Goal: Task Accomplishment & Management: Manage account settings

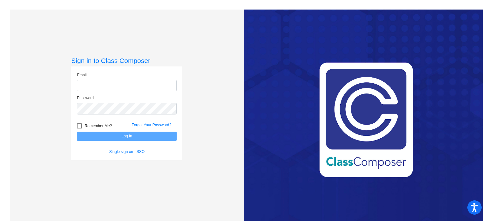
type input "[EMAIL_ADDRESS][DOMAIN_NAME]"
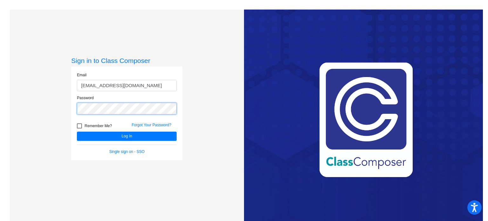
click at [77, 132] on button "Log In" at bounding box center [127, 136] width 100 height 9
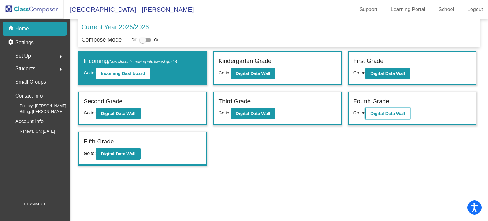
click at [377, 111] on b "Digital Data Wall" at bounding box center [387, 113] width 35 height 5
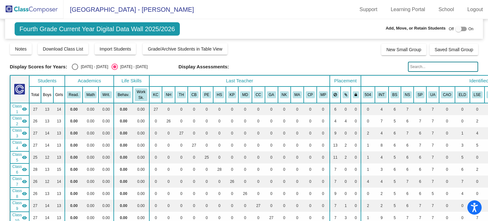
click at [416, 67] on input "text" at bounding box center [443, 67] width 70 height 10
drag, startPoint x: 429, startPoint y: 69, endPoint x: 408, endPoint y: 68, distance: 21.6
click at [408, 68] on input "[PERSON_NAME]" at bounding box center [443, 67] width 70 height 10
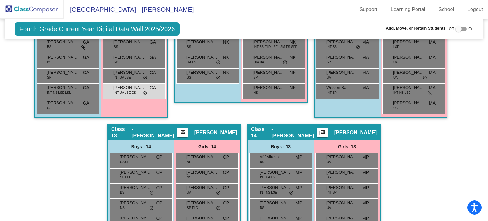
scroll to position [1193, 0]
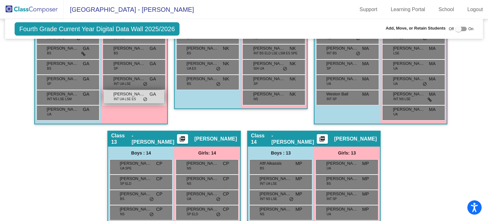
type input "zoe"
click at [132, 97] on span "INT UA LSE ES" at bounding box center [125, 99] width 22 height 5
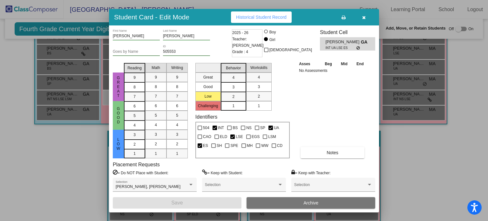
click at [362, 15] on icon "button" at bounding box center [363, 17] width 3 height 4
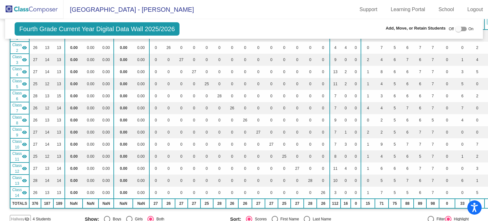
scroll to position [0, 0]
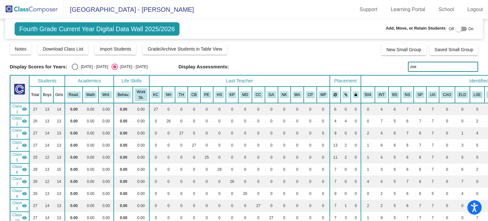
drag, startPoint x: 420, startPoint y: 65, endPoint x: 408, endPoint y: 65, distance: 12.1
click at [408, 65] on input "zoe" at bounding box center [443, 67] width 70 height 10
click at [37, 10] on img at bounding box center [32, 9] width 64 height 19
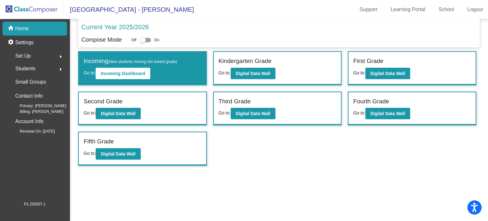
click at [30, 54] on span "Set Up" at bounding box center [23, 55] width 16 height 9
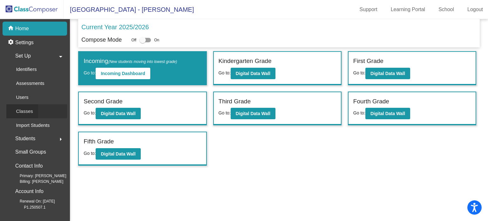
click at [29, 108] on p "Classes" at bounding box center [24, 111] width 17 height 8
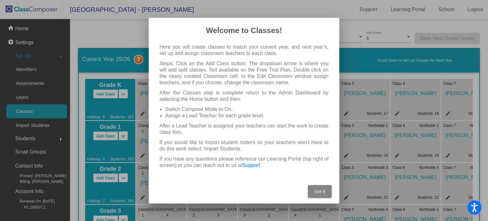
click at [319, 189] on span "Got It" at bounding box center [319, 191] width 11 height 5
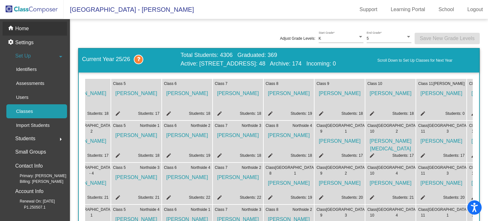
click at [28, 29] on p "Home" at bounding box center [22, 29] width 14 height 8
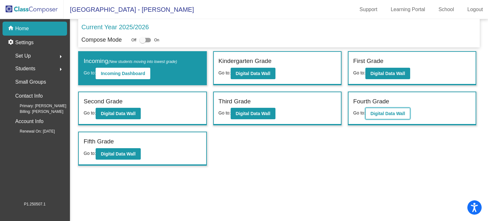
click at [375, 115] on button "Digital Data Wall" at bounding box center [387, 113] width 45 height 11
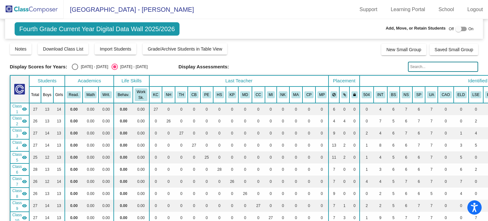
click at [24, 10] on img at bounding box center [32, 9] width 64 height 19
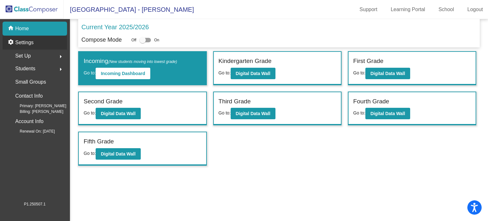
click at [20, 44] on p "Settings" at bounding box center [24, 43] width 18 height 8
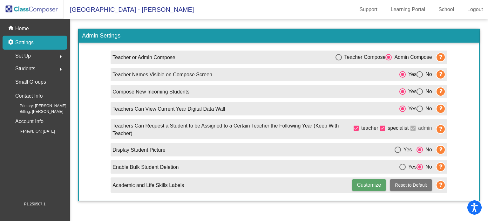
click at [22, 53] on span "Set Up" at bounding box center [23, 55] width 16 height 9
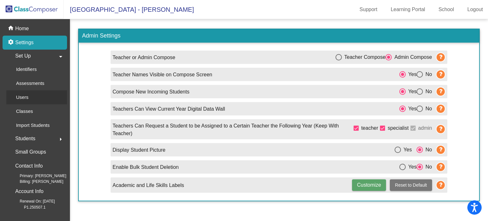
click at [26, 95] on p "Users" at bounding box center [22, 97] width 12 height 8
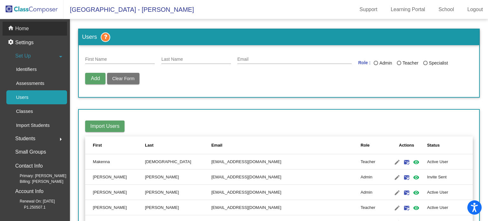
click at [19, 27] on p "Home" at bounding box center [22, 29] width 14 height 8
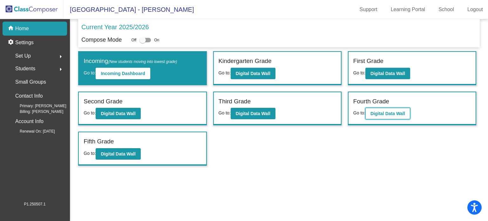
click at [384, 113] on b "Digital Data Wall" at bounding box center [387, 113] width 35 height 5
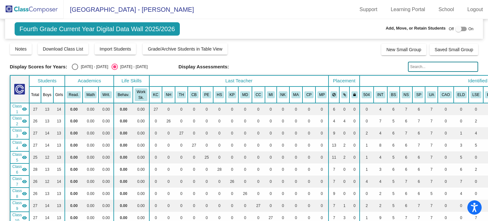
click at [29, 11] on img at bounding box center [32, 9] width 64 height 19
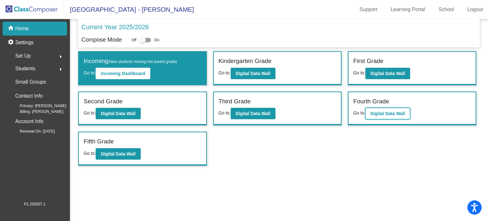
click at [377, 113] on b "Digital Data Wall" at bounding box center [387, 113] width 35 height 5
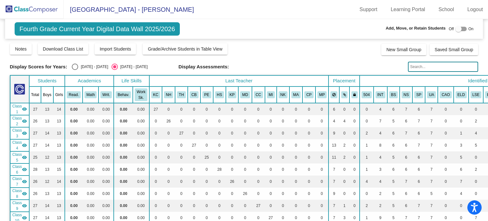
click at [412, 65] on input "text" at bounding box center [443, 67] width 70 height 10
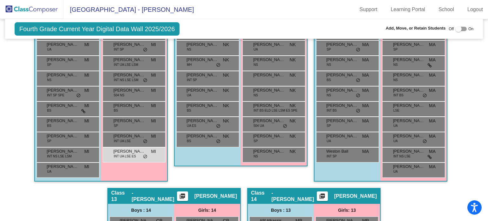
scroll to position [1138, 0]
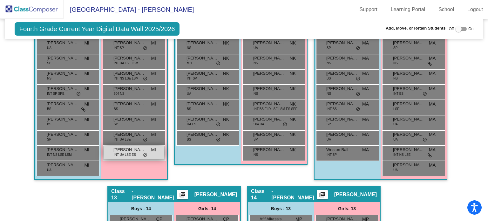
click at [123, 152] on span "INT UA LSE ES" at bounding box center [125, 154] width 22 height 5
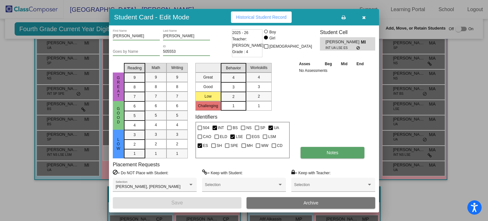
click at [328, 149] on button "Notes" at bounding box center [333, 152] width 64 height 11
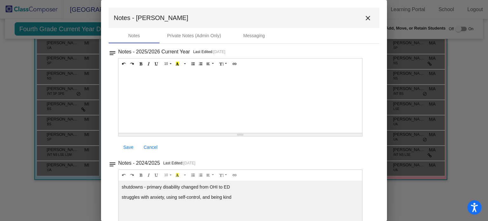
click at [259, 133] on div "shutdowns - primary disability changed from OHI to ED struggles with anxiety, u…" at bounding box center [241, 101] width 244 height 64
click at [123, 80] on div at bounding box center [241, 101] width 244 height 64
click at [364, 18] on mat-icon "close" at bounding box center [368, 18] width 8 height 8
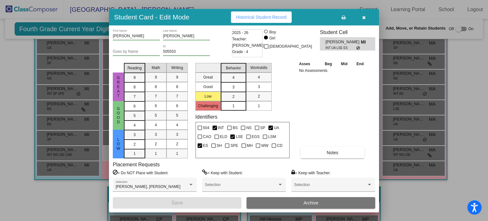
click at [363, 18] on icon "button" at bounding box center [363, 17] width 3 height 4
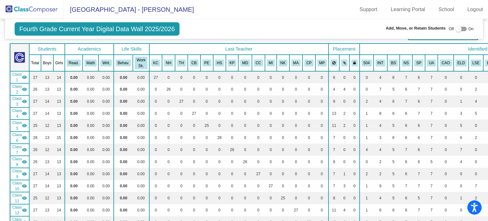
scroll to position [0, 0]
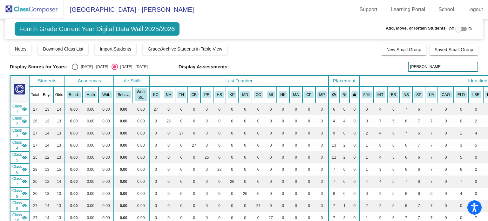
drag, startPoint x: 417, startPoint y: 64, endPoint x: 402, endPoint y: 66, distance: 14.4
click at [402, 66] on div "Display Scores for Years: [DATE] - [DATE] [DATE] - [DATE] Display Assessments: …" at bounding box center [244, 67] width 469 height 10
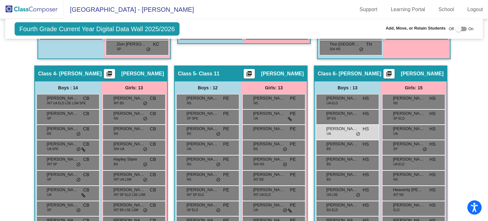
scroll to position [496, 0]
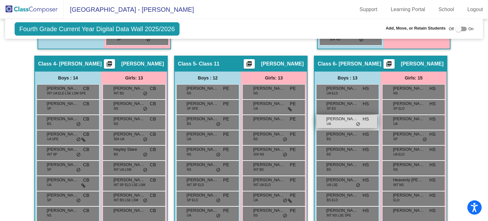
click at [349, 120] on div "[PERSON_NAME] UA HS lock do_not_disturb_alt" at bounding box center [346, 121] width 61 height 13
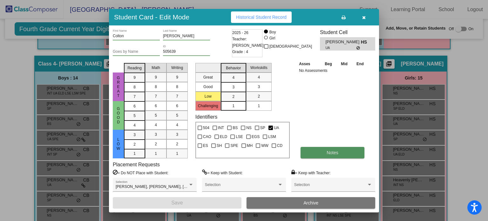
click at [333, 151] on span "Notes" at bounding box center [333, 152] width 12 height 5
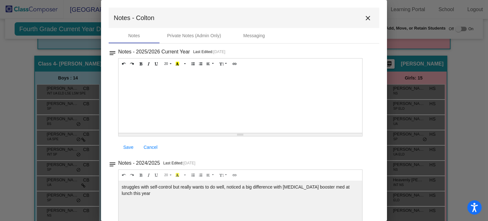
click at [364, 17] on mat-icon "close" at bounding box center [368, 18] width 8 height 8
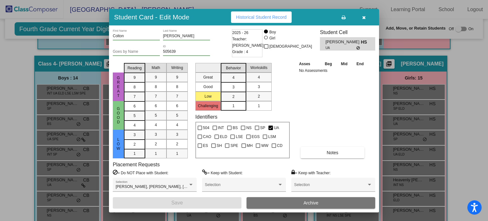
click at [365, 18] on icon "button" at bounding box center [363, 17] width 3 height 4
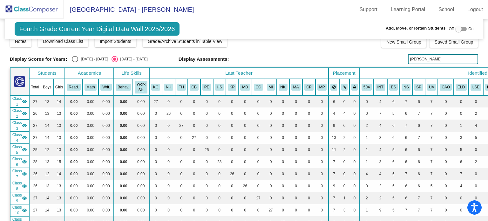
scroll to position [0, 0]
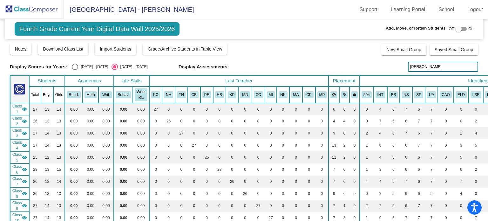
drag, startPoint x: 437, startPoint y: 67, endPoint x: 399, endPoint y: 71, distance: 38.3
click at [399, 71] on div "Display Scores for Years: [DATE] - [DATE] [DATE] - [DATE] Display Assessments: …" at bounding box center [244, 67] width 469 height 10
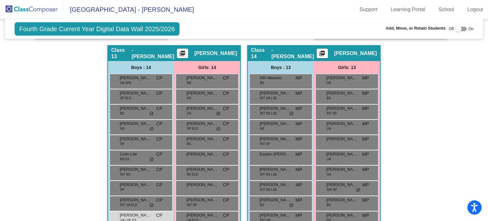
scroll to position [1299, 0]
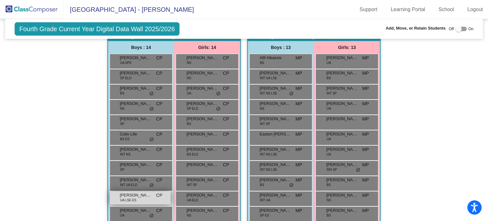
click at [133, 198] on span "UA LSE ES" at bounding box center [128, 200] width 16 height 5
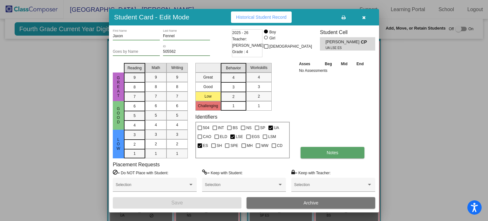
click at [318, 151] on button "Notes" at bounding box center [333, 152] width 64 height 11
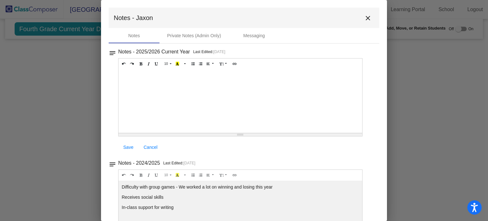
click at [364, 18] on mat-icon "close" at bounding box center [368, 18] width 8 height 8
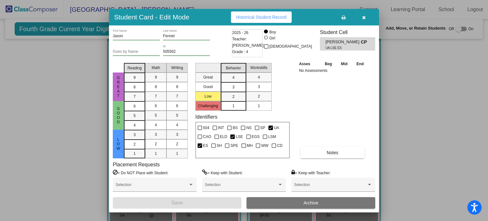
click at [363, 17] on icon "button" at bounding box center [363, 17] width 3 height 4
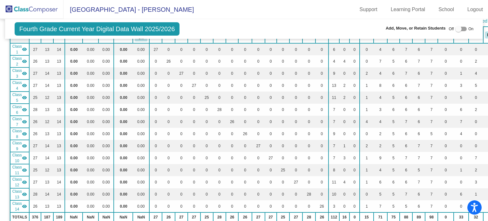
scroll to position [0, 0]
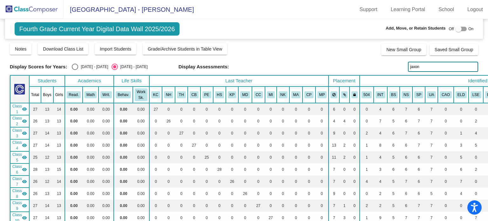
drag, startPoint x: 422, startPoint y: 64, endPoint x: 401, endPoint y: 67, distance: 21.2
click at [401, 67] on div "Display Scores for Years: [DATE] - [DATE] [DATE] - [DATE] Display Assessments: …" at bounding box center [244, 67] width 469 height 10
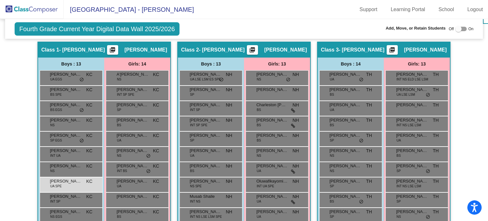
scroll to position [254, 0]
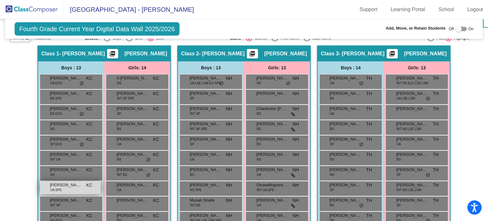
type input "levi"
click at [50, 183] on span "[PERSON_NAME]" at bounding box center [66, 185] width 32 height 6
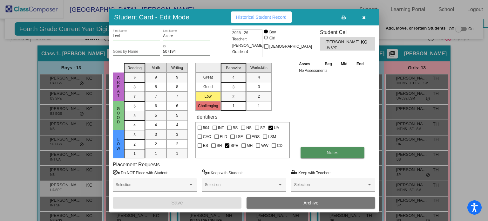
click at [326, 148] on button "Notes" at bounding box center [333, 152] width 64 height 11
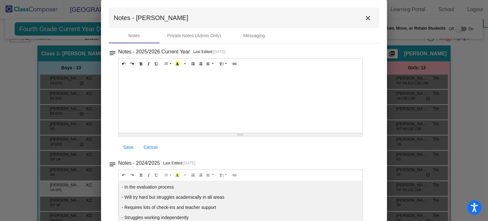
click at [149, 78] on div at bounding box center [241, 101] width 244 height 64
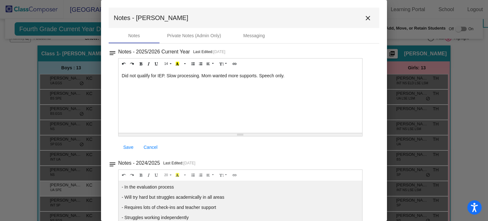
click at [124, 148] on span "Save" at bounding box center [128, 147] width 10 height 5
click at [130, 145] on span "Save" at bounding box center [128, 147] width 10 height 5
click at [365, 17] on mat-icon "close" at bounding box center [368, 18] width 8 height 8
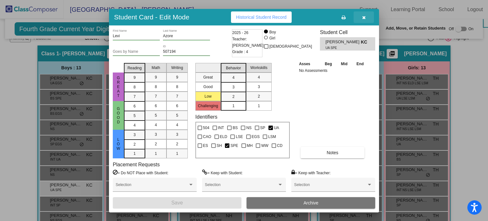
click at [365, 16] on icon "button" at bounding box center [363, 17] width 3 height 4
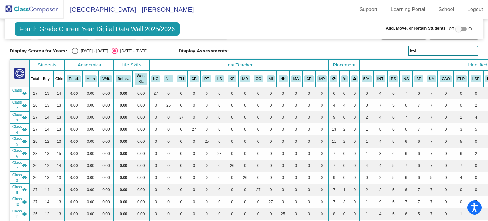
scroll to position [14, 0]
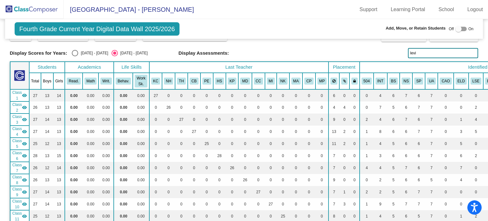
drag, startPoint x: 436, startPoint y: 54, endPoint x: 393, endPoint y: 54, distance: 42.3
click at [393, 54] on div "Display Scores for Years: [DATE] - [DATE] [DATE] - [DATE] Display Assessments: …" at bounding box center [244, 53] width 469 height 10
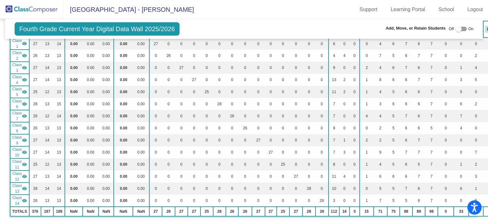
scroll to position [0, 0]
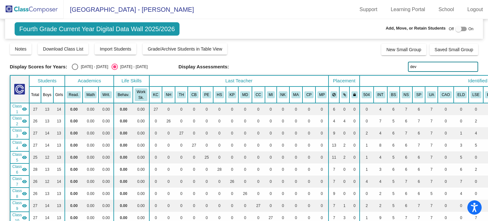
drag, startPoint x: 428, startPoint y: 68, endPoint x: 405, endPoint y: 69, distance: 23.5
click at [405, 69] on div "Display Scores for Years: [DATE] - [DATE] [DATE] - [DATE] Display Assessments: …" at bounding box center [244, 67] width 469 height 10
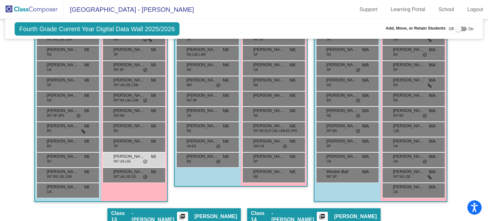
scroll to position [1108, 0]
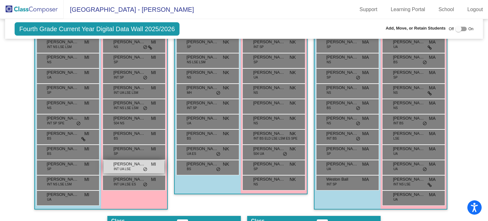
type input "[PERSON_NAME]"
click at [135, 166] on div "[PERSON_NAME] INT UA LSE MI lock do_not_disturb_alt" at bounding box center [134, 166] width 61 height 13
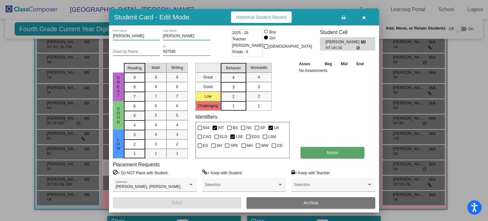
click at [307, 149] on button "Notes" at bounding box center [333, 152] width 64 height 11
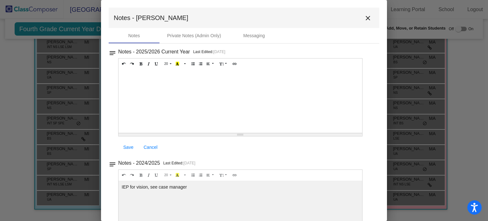
click at [149, 84] on div at bounding box center [241, 101] width 244 height 64
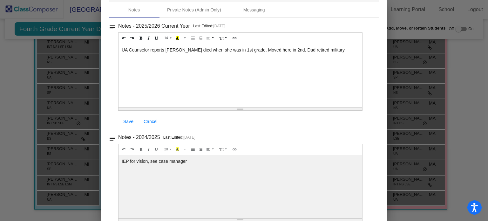
scroll to position [14, 0]
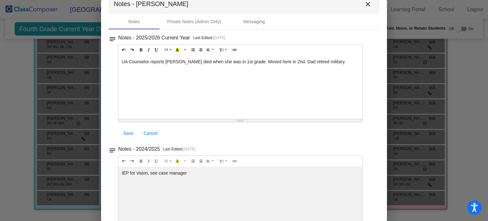
click at [131, 132] on span "Save" at bounding box center [128, 133] width 10 height 5
click at [133, 133] on span "Save" at bounding box center [128, 133] width 10 height 5
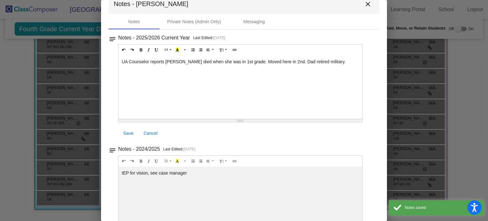
click at [364, 5] on mat-icon "close" at bounding box center [368, 4] width 8 height 8
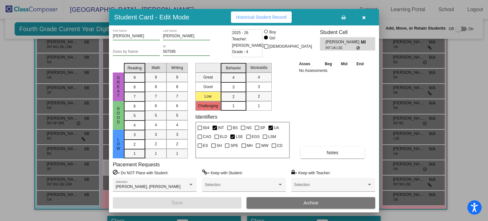
click at [363, 15] on icon "button" at bounding box center [363, 17] width 3 height 4
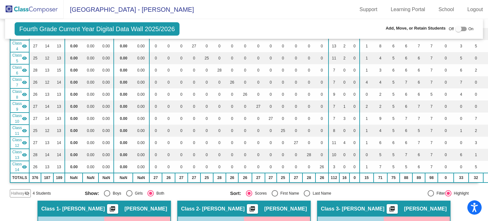
scroll to position [0, 0]
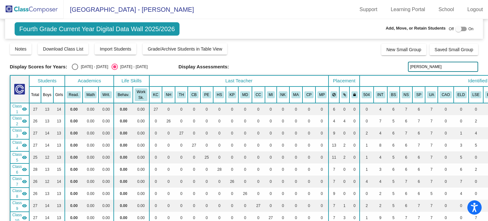
drag, startPoint x: 419, startPoint y: 64, endPoint x: 403, endPoint y: 71, distance: 17.6
click at [403, 71] on div "Display Scores for Years: [DATE] - [DATE] [DATE] - [DATE] Display Assessments: …" at bounding box center [244, 67] width 469 height 10
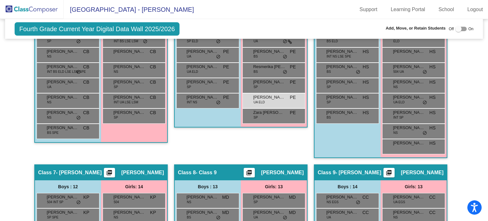
scroll to position [651, 0]
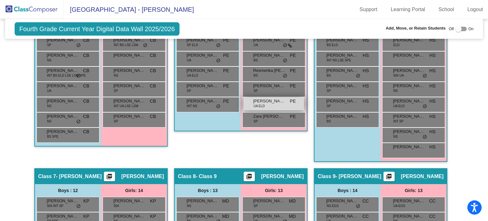
type input "moulid"
click at [250, 101] on div "[PERSON_NAME] UA ELD PE lock do_not_disturb_alt" at bounding box center [273, 103] width 61 height 13
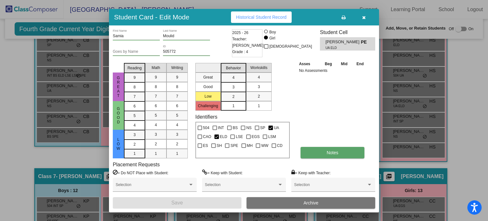
click at [319, 153] on button "Notes" at bounding box center [333, 152] width 64 height 11
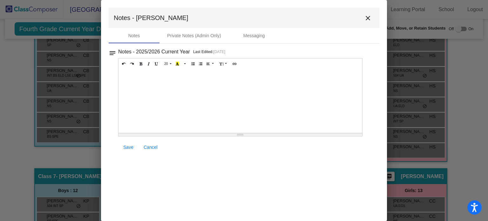
click at [174, 88] on div at bounding box center [241, 101] width 244 height 64
click at [125, 148] on span "Save" at bounding box center [128, 147] width 10 height 5
click at [366, 17] on mat-icon "close" at bounding box center [368, 18] width 8 height 8
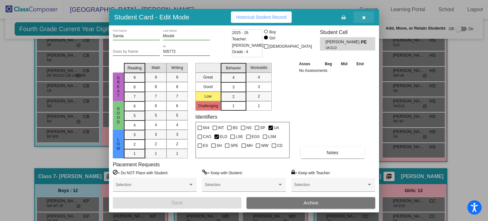
click at [365, 14] on button "button" at bounding box center [364, 16] width 20 height 11
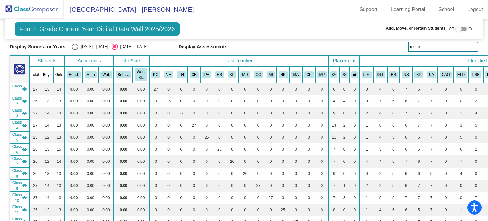
scroll to position [0, 0]
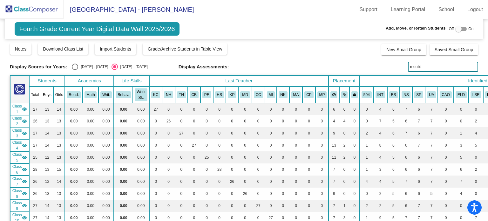
drag, startPoint x: 424, startPoint y: 64, endPoint x: 403, endPoint y: 67, distance: 20.1
click at [403, 67] on div "Display Scores for Years: [DATE] - [DATE] [DATE] - [DATE] Display Assessments: …" at bounding box center [244, 67] width 469 height 10
drag, startPoint x: 430, startPoint y: 61, endPoint x: 399, endPoint y: 64, distance: 30.9
click at [399, 64] on div "Display Scores for Years: [DATE] - [DATE] [DATE] - [DATE] Grade/Archive Student…" at bounding box center [244, 170] width 469 height 254
drag, startPoint x: 418, startPoint y: 68, endPoint x: 405, endPoint y: 68, distance: 13.3
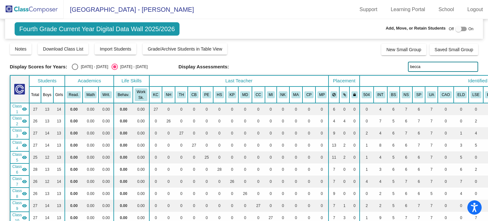
click at [405, 68] on div "Display Scores for Years: [DATE] - [DATE] [DATE] - [DATE] Display Assessments: …" at bounding box center [244, 67] width 469 height 10
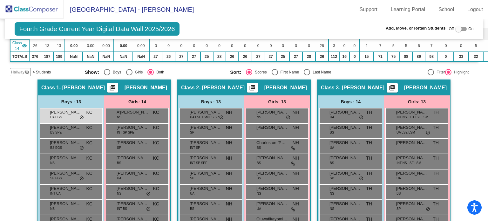
scroll to position [208, 0]
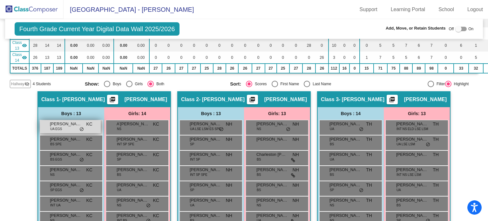
click at [60, 126] on span "UA EGS" at bounding box center [56, 128] width 12 height 5
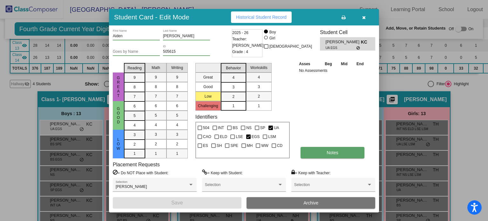
click at [308, 154] on button "Notes" at bounding box center [333, 152] width 64 height 11
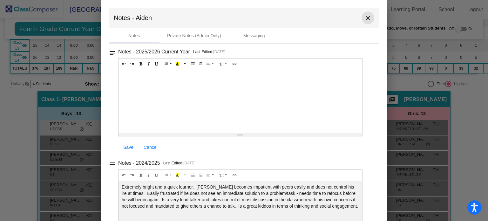
click at [364, 19] on mat-icon "close" at bounding box center [368, 18] width 8 height 8
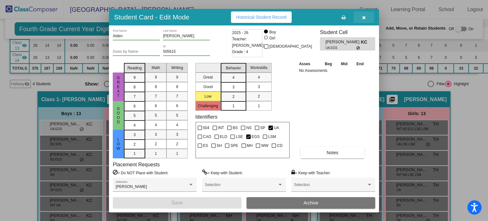
click at [365, 16] on icon "button" at bounding box center [363, 17] width 3 height 4
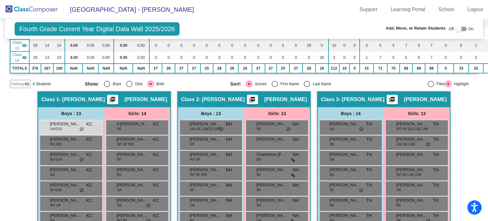
scroll to position [0, 0]
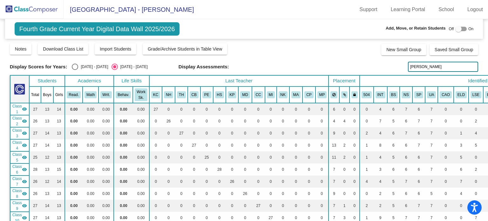
drag, startPoint x: 419, startPoint y: 66, endPoint x: 393, endPoint y: 67, distance: 25.8
click at [393, 67] on div "Display Scores for Years: [DATE] - [DATE] [DATE] - [DATE] Display Assessments: …" at bounding box center [244, 67] width 469 height 10
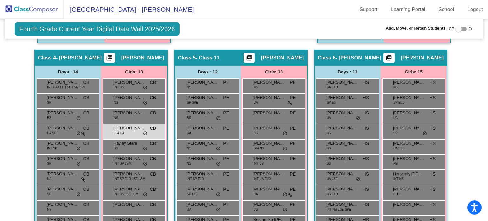
scroll to position [505, 0]
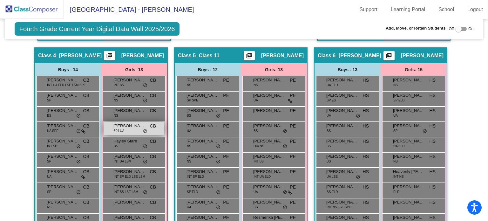
click at [135, 126] on div "[PERSON_NAME] 504 UA CB lock do_not_disturb_alt" at bounding box center [134, 128] width 61 height 13
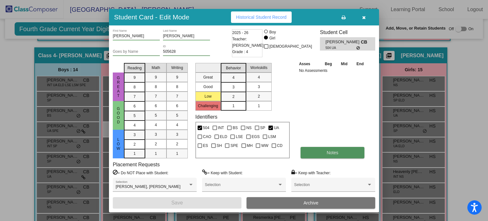
click at [319, 149] on button "Notes" at bounding box center [333, 152] width 64 height 11
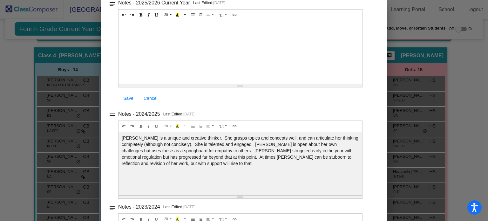
scroll to position [0, 0]
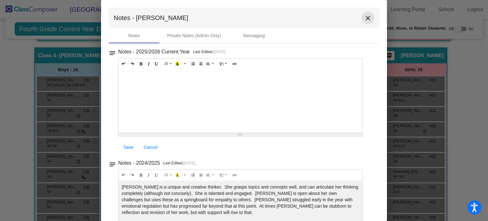
click at [365, 17] on mat-icon "close" at bounding box center [368, 18] width 8 height 8
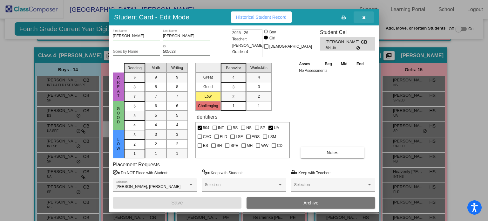
click at [364, 17] on icon "button" at bounding box center [363, 17] width 3 height 4
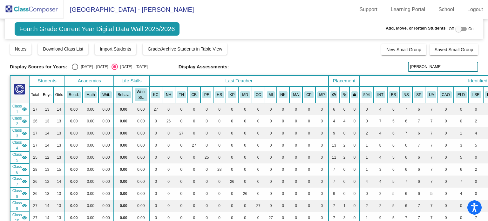
drag, startPoint x: 434, startPoint y: 67, endPoint x: 390, endPoint y: 68, distance: 43.9
click at [390, 68] on div "Display Scores for Years: [DATE] - [DATE] [DATE] - [DATE] Display Assessments: …" at bounding box center [244, 67] width 469 height 10
drag, startPoint x: 422, startPoint y: 67, endPoint x: 398, endPoint y: 68, distance: 24.2
click at [398, 68] on div "Display Scores for Years: [DATE] - [DATE] [DATE] - [DATE] Display Assessments: …" at bounding box center [244, 67] width 469 height 10
drag, startPoint x: 428, startPoint y: 66, endPoint x: 405, endPoint y: 67, distance: 22.6
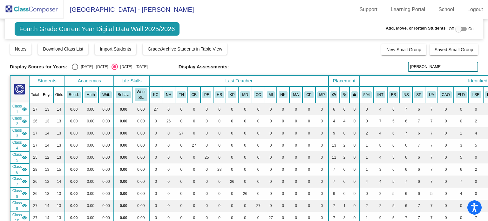
click at [408, 67] on input "[PERSON_NAME]" at bounding box center [443, 67] width 70 height 10
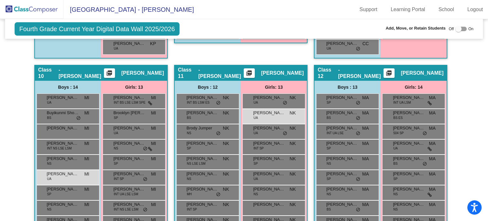
scroll to position [1003, 0]
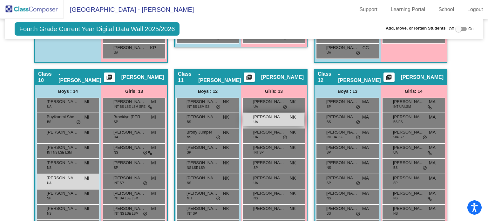
type input "[PERSON_NAME]"
click at [273, 116] on span "[PERSON_NAME]" at bounding box center [269, 117] width 32 height 6
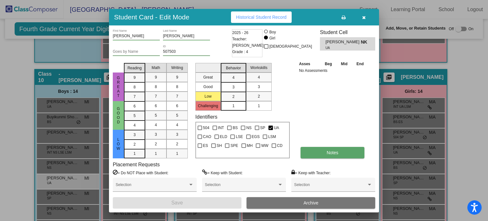
click at [318, 153] on button "Notes" at bounding box center [333, 152] width 64 height 11
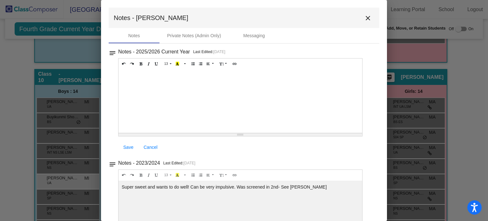
click at [131, 72] on div at bounding box center [241, 101] width 244 height 64
click at [126, 146] on span "Save" at bounding box center [128, 147] width 10 height 5
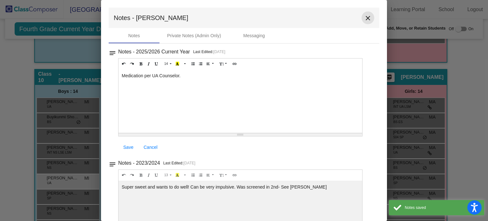
click at [364, 18] on mat-icon "close" at bounding box center [368, 18] width 8 height 8
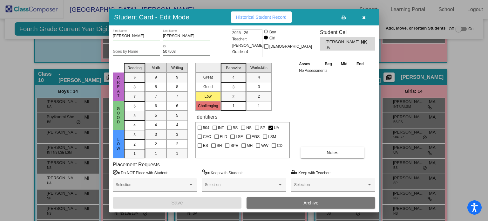
click at [363, 15] on icon "button" at bounding box center [363, 17] width 3 height 4
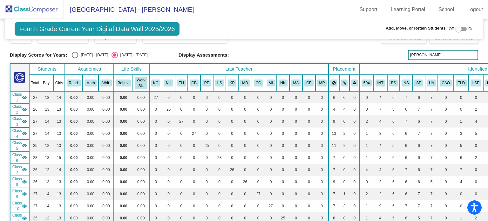
scroll to position [10, 0]
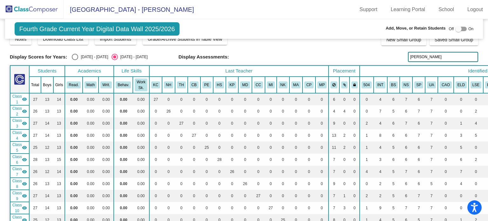
drag, startPoint x: 429, startPoint y: 51, endPoint x: 410, endPoint y: 56, distance: 19.0
click at [410, 56] on div "Display Scores for Years: [DATE] - [DATE] [DATE] - [DATE] Grade/Archive Student…" at bounding box center [244, 160] width 469 height 254
drag, startPoint x: 418, startPoint y: 56, endPoint x: 391, endPoint y: 57, distance: 26.4
click at [391, 57] on div "Display Scores for Years: [DATE] - [DATE] [DATE] - [DATE] Display Assessments: …" at bounding box center [244, 57] width 469 height 10
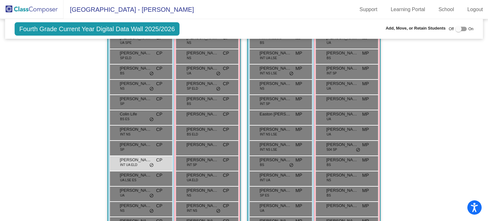
scroll to position [1331, 0]
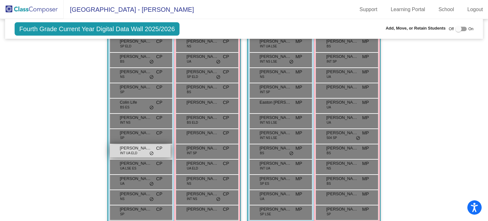
click at [136, 148] on div "[PERSON_NAME] INT UA ELD CP lock do_not_disturb_alt" at bounding box center [140, 150] width 61 height 13
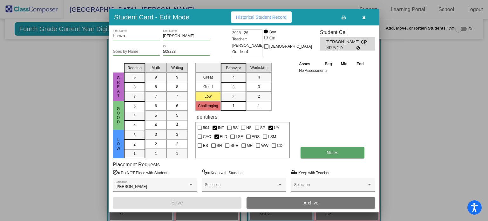
click at [307, 152] on button "Notes" at bounding box center [333, 152] width 64 height 11
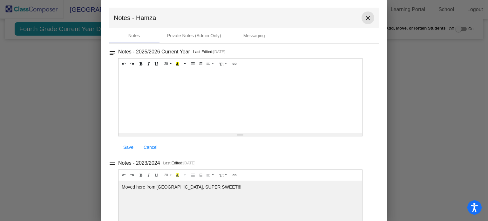
click at [365, 17] on mat-icon "close" at bounding box center [368, 18] width 8 height 8
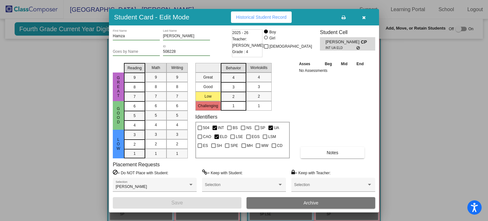
click at [363, 16] on icon "button" at bounding box center [363, 17] width 3 height 4
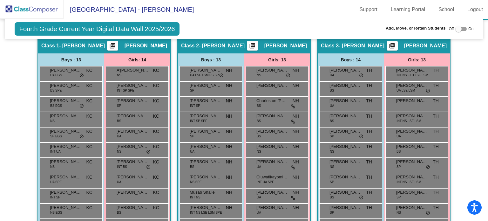
scroll to position [0, 0]
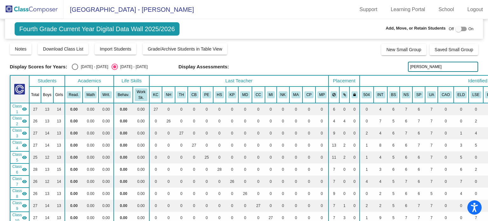
drag, startPoint x: 428, startPoint y: 69, endPoint x: 407, endPoint y: 69, distance: 21.3
click at [408, 69] on input "[PERSON_NAME]" at bounding box center [443, 67] width 70 height 10
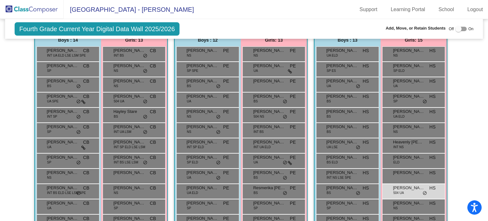
scroll to position [536, 0]
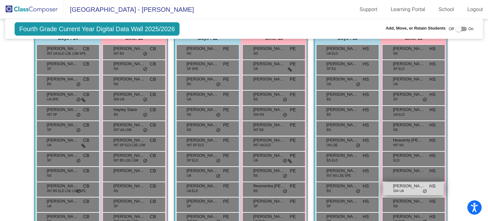
type input "mila"
click at [407, 184] on span "[PERSON_NAME]" at bounding box center [409, 186] width 32 height 6
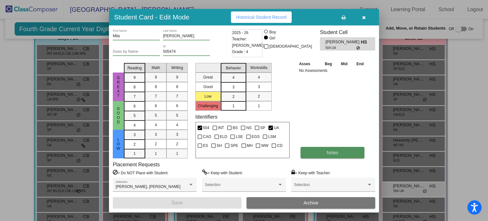
click at [339, 153] on button "Notes" at bounding box center [333, 152] width 64 height 11
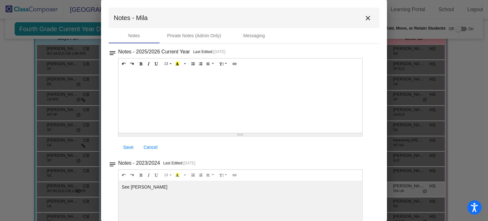
click at [133, 73] on div at bounding box center [241, 101] width 244 height 64
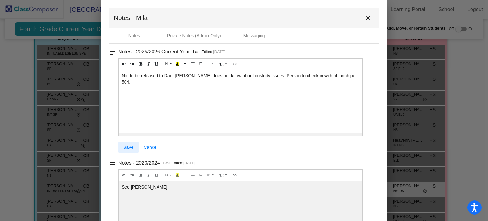
click at [125, 148] on span "Save" at bounding box center [128, 147] width 10 height 5
click at [364, 19] on mat-icon "close" at bounding box center [368, 18] width 8 height 8
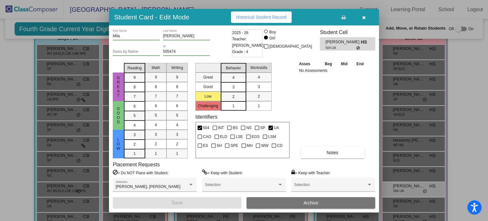
click at [366, 16] on button "button" at bounding box center [364, 16] width 20 height 11
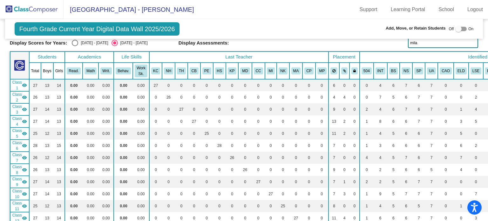
scroll to position [0, 0]
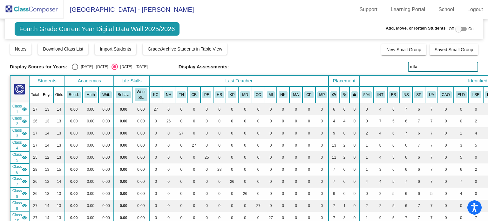
drag, startPoint x: 431, startPoint y: 68, endPoint x: 403, endPoint y: 66, distance: 28.4
click at [403, 68] on div "Display Scores for Years: [DATE] - [DATE] [DATE] - [DATE] Display Assessments: …" at bounding box center [244, 67] width 469 height 10
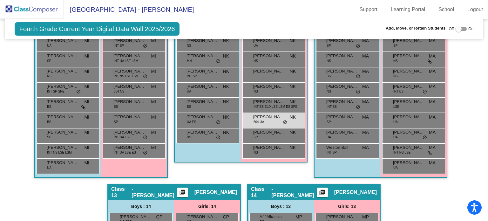
scroll to position [1144, 0]
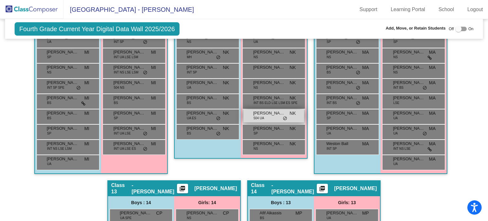
type input "[PERSON_NAME]"
click at [255, 116] on span "504 UA" at bounding box center [259, 118] width 10 height 5
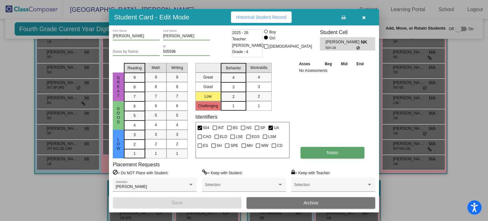
click at [314, 149] on button "Notes" at bounding box center [333, 152] width 64 height 11
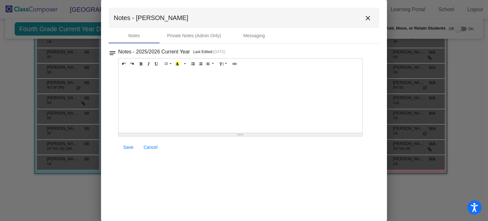
click at [154, 81] on div at bounding box center [241, 101] width 244 height 64
click at [132, 148] on span "Save" at bounding box center [128, 147] width 10 height 5
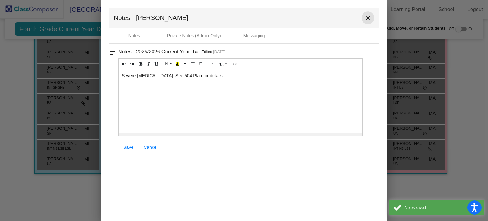
click at [369, 19] on mat-icon "close" at bounding box center [368, 18] width 8 height 8
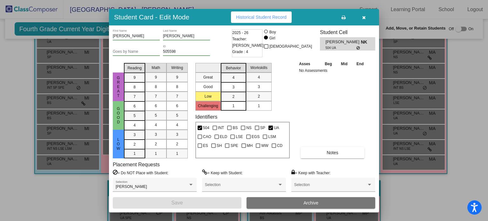
click at [366, 15] on button "button" at bounding box center [364, 16] width 20 height 11
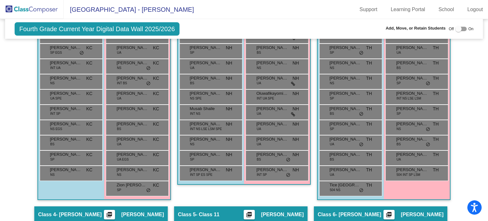
scroll to position [0, 0]
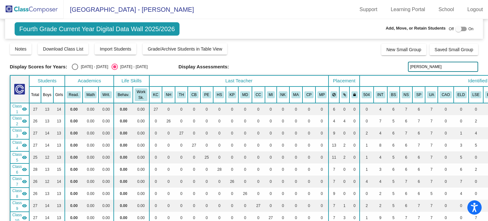
drag, startPoint x: 428, startPoint y: 65, endPoint x: 400, endPoint y: 67, distance: 28.0
click at [400, 67] on div "Display Scores for Years: [DATE] - [DATE] [DATE] - [DATE] Display Assessments: …" at bounding box center [244, 67] width 469 height 10
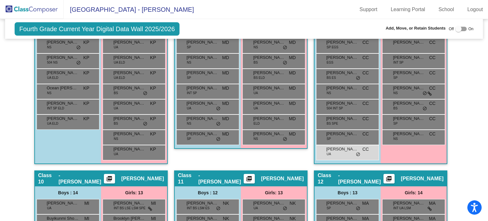
scroll to position [905, 0]
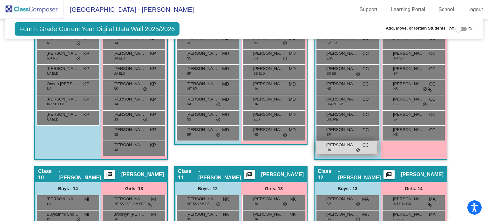
type input "[PERSON_NAME]"
click at [327, 147] on span "UA" at bounding box center [329, 149] width 4 height 5
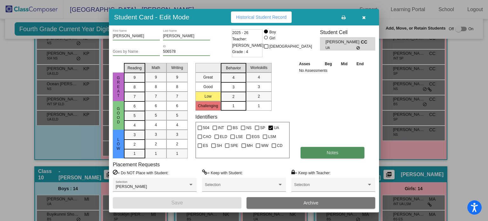
click at [326, 150] on button "Notes" at bounding box center [333, 152] width 64 height 11
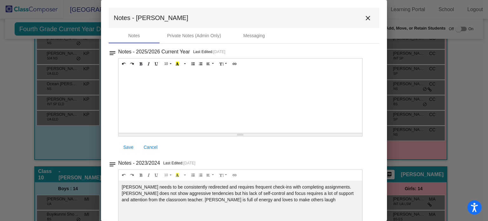
click at [158, 80] on div at bounding box center [241, 101] width 244 height 64
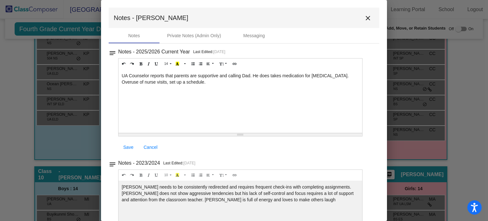
click at [125, 148] on span "Save" at bounding box center [128, 147] width 10 height 5
click at [364, 18] on mat-icon "close" at bounding box center [368, 18] width 8 height 8
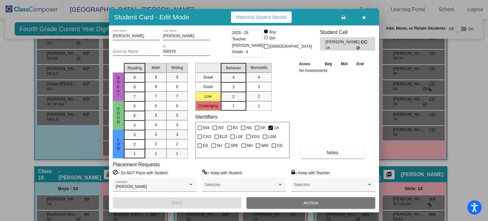
click at [363, 16] on icon "button" at bounding box center [363, 17] width 3 height 4
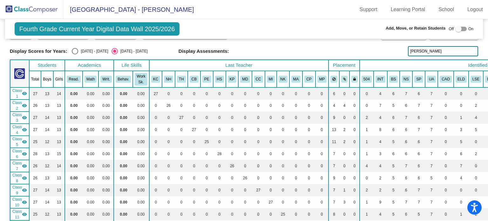
scroll to position [12, 0]
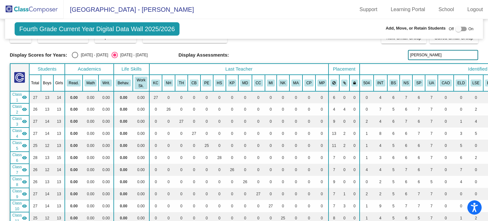
drag, startPoint x: 433, startPoint y: 51, endPoint x: 404, endPoint y: 57, distance: 29.4
click at [404, 57] on div "Display Scores for Years: [DATE] - [DATE] [DATE] - [DATE] Display Assessments: …" at bounding box center [244, 55] width 469 height 10
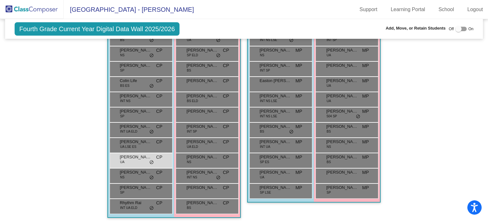
scroll to position [1354, 0]
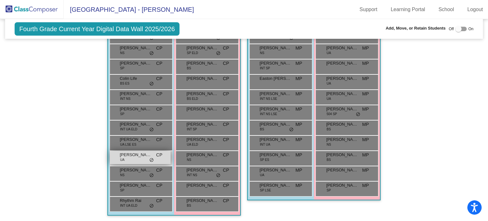
click at [135, 154] on div "[PERSON_NAME] UA CP lock do_not_disturb_alt" at bounding box center [140, 157] width 61 height 13
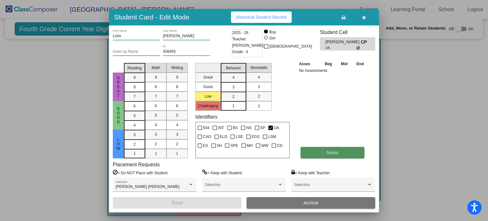
click at [306, 152] on button "Notes" at bounding box center [333, 152] width 64 height 11
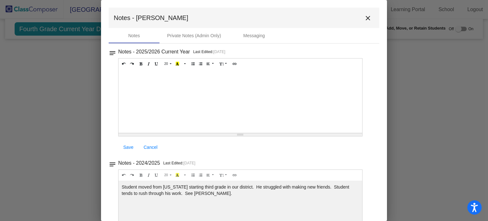
click at [364, 18] on mat-icon "close" at bounding box center [368, 18] width 8 height 8
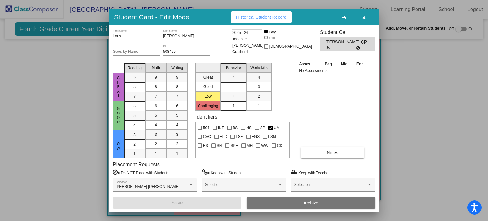
click at [361, 17] on button "button" at bounding box center [364, 16] width 20 height 11
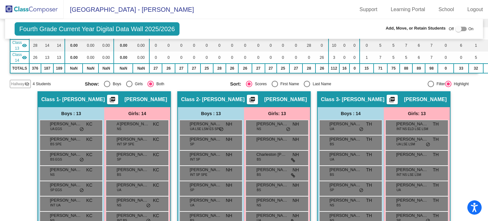
scroll to position [0, 0]
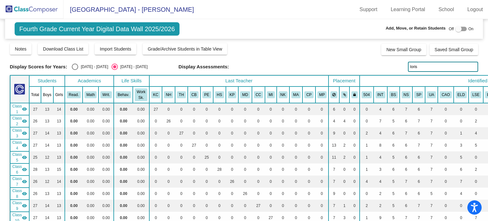
drag, startPoint x: 426, startPoint y: 63, endPoint x: 401, endPoint y: 65, distance: 25.3
click at [404, 66] on div "Display Scores for Years: [DATE] - [DATE] [DATE] - [DATE] Display Assessments: …" at bounding box center [244, 67] width 469 height 10
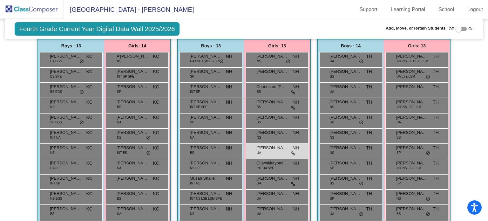
scroll to position [244, 0]
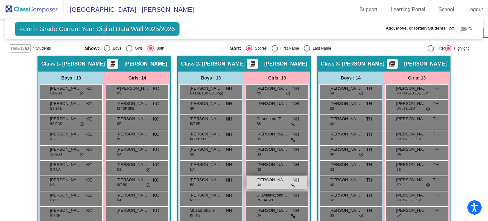
click at [269, 180] on div "[PERSON_NAME] UA NH lock do_not_disturb_alt" at bounding box center [277, 182] width 61 height 13
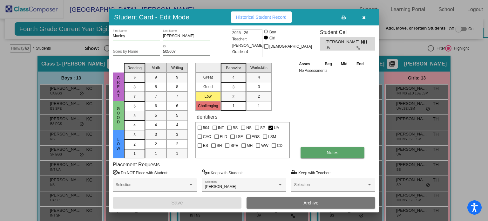
click at [314, 155] on button "Notes" at bounding box center [333, 152] width 64 height 11
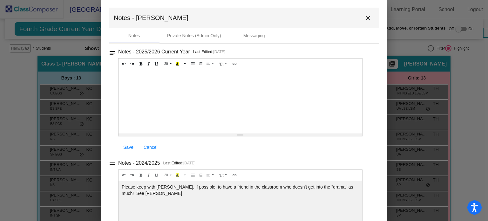
click at [135, 76] on div at bounding box center [241, 101] width 244 height 64
click at [365, 18] on mat-icon "close" at bounding box center [368, 18] width 8 height 8
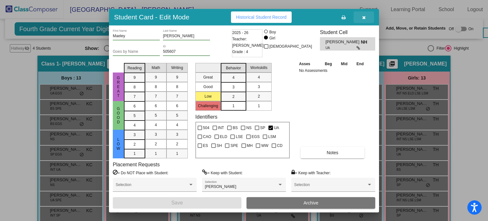
click at [363, 18] on icon "button" at bounding box center [363, 17] width 3 height 4
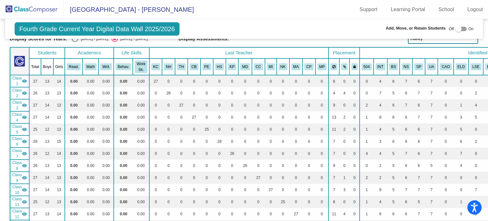
scroll to position [0, 0]
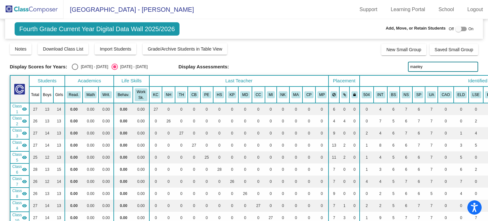
drag, startPoint x: 432, startPoint y: 68, endPoint x: 402, endPoint y: 65, distance: 30.7
click at [402, 65] on div "Display Scores for Years: [DATE] - [DATE] [DATE] - [DATE] Display Assessments: …" at bounding box center [244, 67] width 469 height 10
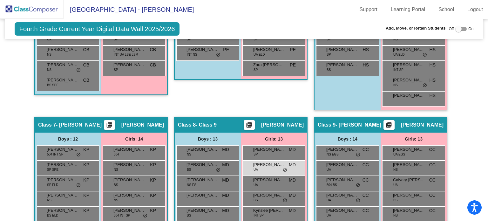
scroll to position [715, 0]
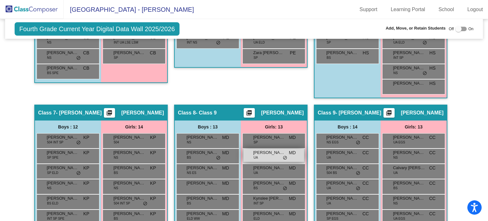
type input "[PERSON_NAME]"
click at [265, 149] on span "[PERSON_NAME]" at bounding box center [269, 152] width 32 height 6
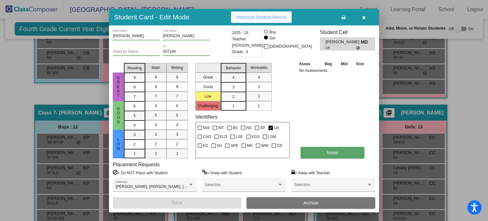
click at [307, 152] on button "Notes" at bounding box center [333, 152] width 64 height 11
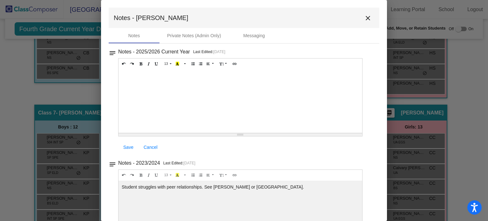
click at [150, 79] on div at bounding box center [241, 101] width 244 height 64
click at [130, 147] on span "Save" at bounding box center [128, 147] width 10 height 5
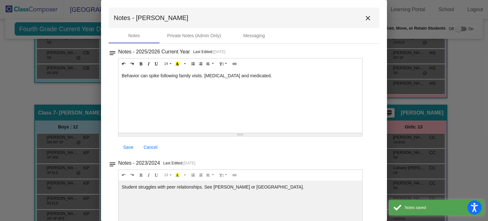
click at [367, 15] on mat-icon "close" at bounding box center [368, 18] width 8 height 8
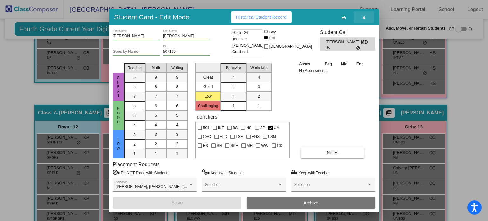
click at [366, 17] on button "button" at bounding box center [364, 16] width 20 height 11
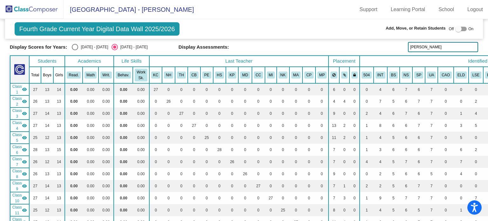
scroll to position [0, 0]
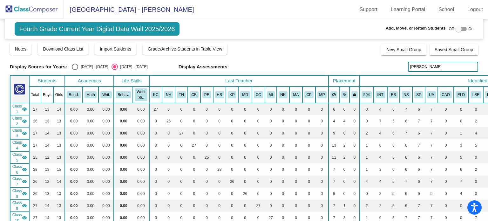
drag, startPoint x: 425, startPoint y: 72, endPoint x: 423, endPoint y: 69, distance: 3.9
click at [423, 69] on div "Display Scores for Years: [DATE] - [DATE] [DATE] - [DATE] Grade/Archive Student…" at bounding box center [244, 170] width 469 height 254
click at [423, 68] on input "[PERSON_NAME]" at bounding box center [443, 67] width 70 height 10
drag, startPoint x: 423, startPoint y: 68, endPoint x: 408, endPoint y: 66, distance: 14.7
click at [408, 66] on input "[PERSON_NAME]" at bounding box center [443, 67] width 70 height 10
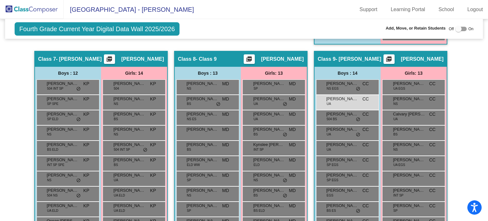
scroll to position [770, 0]
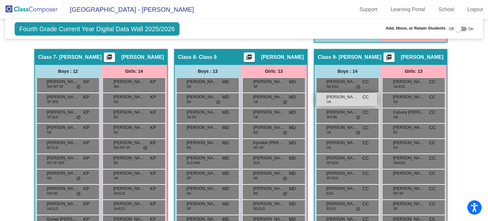
type input "[PERSON_NAME]"
click at [333, 95] on span "[PERSON_NAME]" at bounding box center [342, 97] width 32 height 6
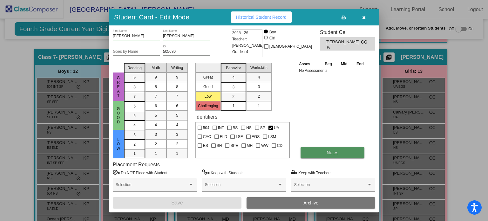
click at [342, 149] on button "Notes" at bounding box center [333, 152] width 64 height 11
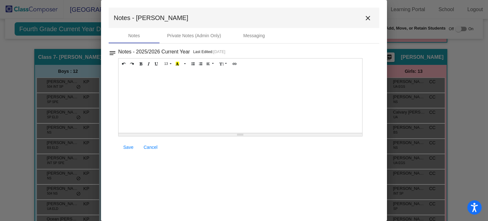
click at [145, 85] on div at bounding box center [241, 101] width 244 height 64
click at [368, 18] on mat-icon "close" at bounding box center [368, 18] width 8 height 8
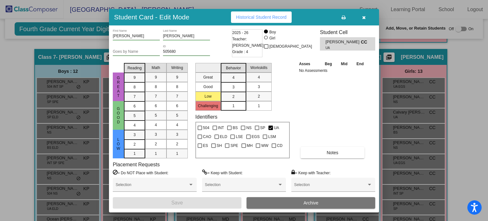
click at [363, 19] on icon "button" at bounding box center [363, 17] width 3 height 4
